Goal: Task Accomplishment & Management: Manage account settings

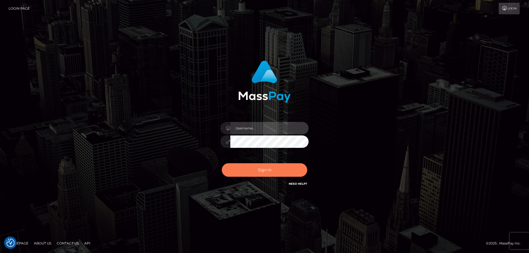
type input "tinekeb"
click at [264, 169] on button "Sign in" at bounding box center [264, 169] width 85 height 13
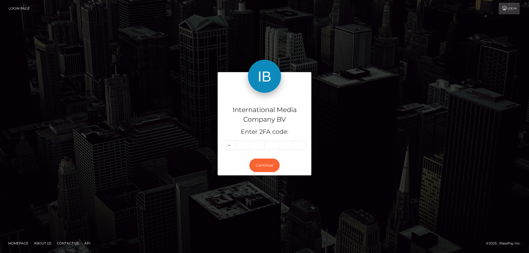
type input "2"
type input "8"
type input "1"
type input "0"
type input "8"
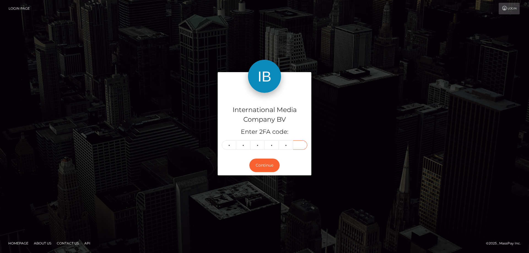
type input "3"
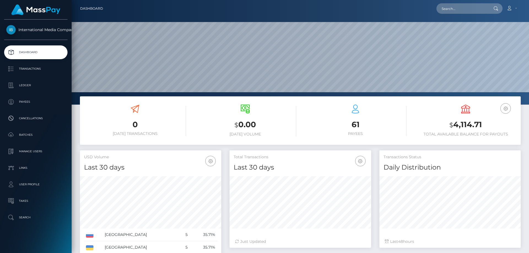
scroll to position [98, 142]
click at [28, 69] on p "Transactions" at bounding box center [35, 69] width 59 height 8
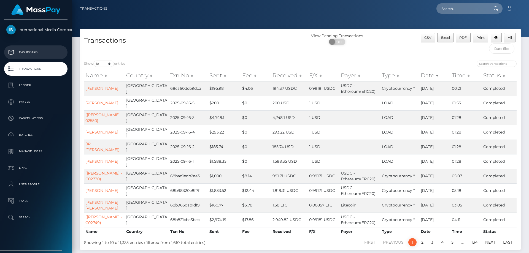
click at [28, 52] on p "Dashboard" at bounding box center [35, 52] width 59 height 8
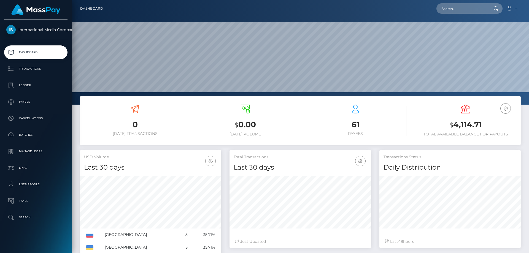
scroll to position [98, 142]
click at [510, 6] on link "Account" at bounding box center [511, 9] width 16 height 12
click at [491, 35] on link "Logout" at bounding box center [498, 35] width 44 height 10
